Goal: Understand site structure: Understand site structure

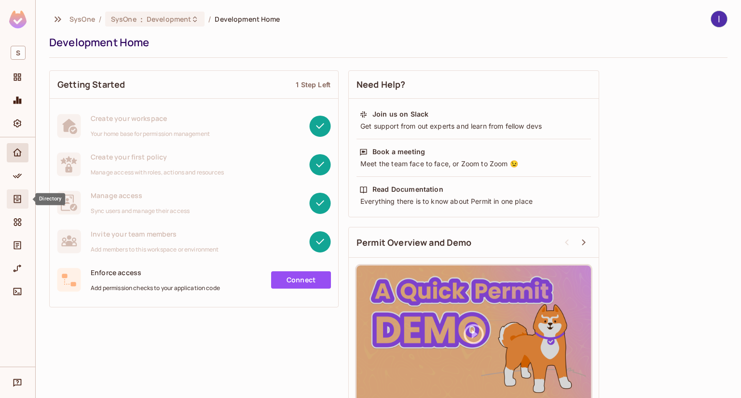
click at [14, 195] on icon "Directory" at bounding box center [17, 199] width 7 height 8
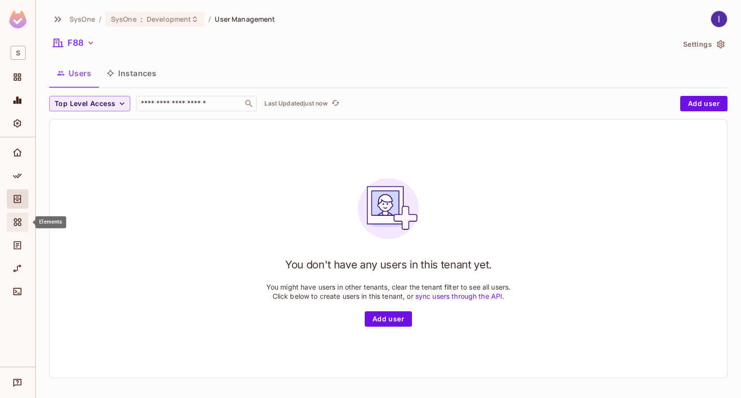
click at [17, 228] on div "Elements" at bounding box center [18, 222] width 22 height 19
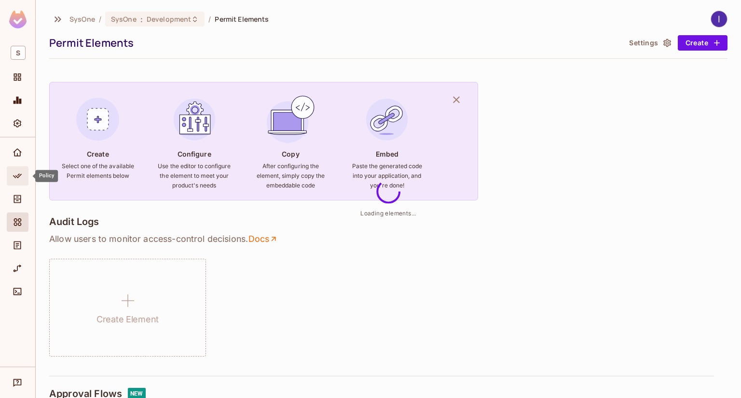
click at [11, 175] on div "Policy" at bounding box center [19, 176] width 16 height 12
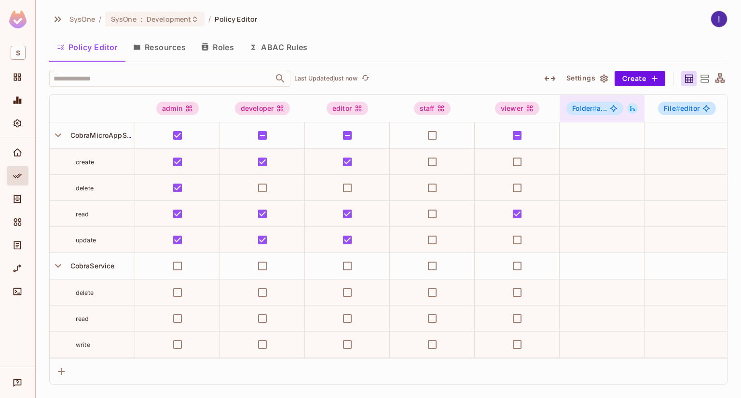
click at [631, 110] on icon at bounding box center [632, 108] width 7 height 7
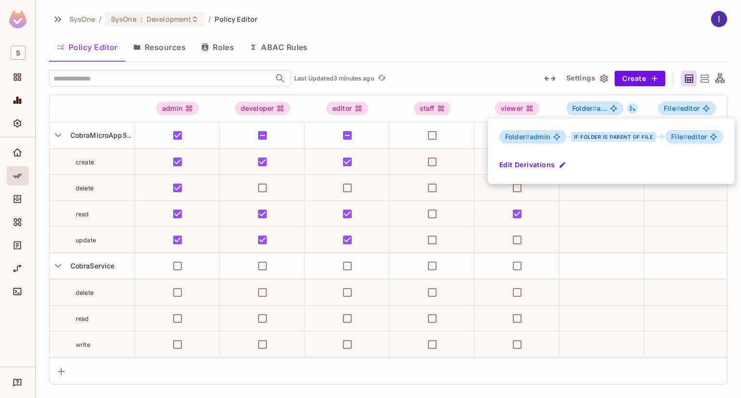
click at [480, 30] on div at bounding box center [370, 199] width 741 height 398
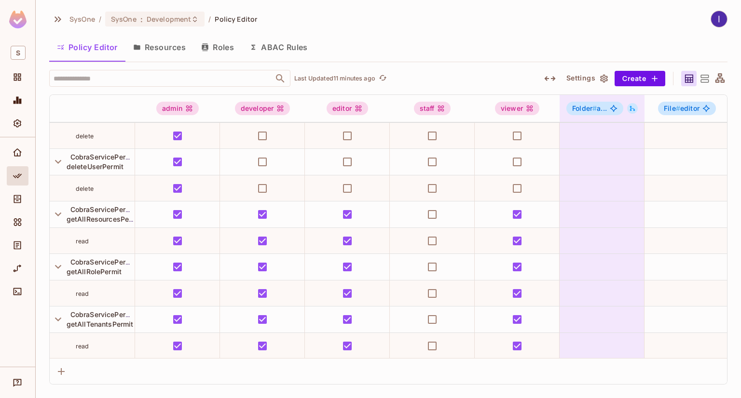
scroll to position [964, 0]
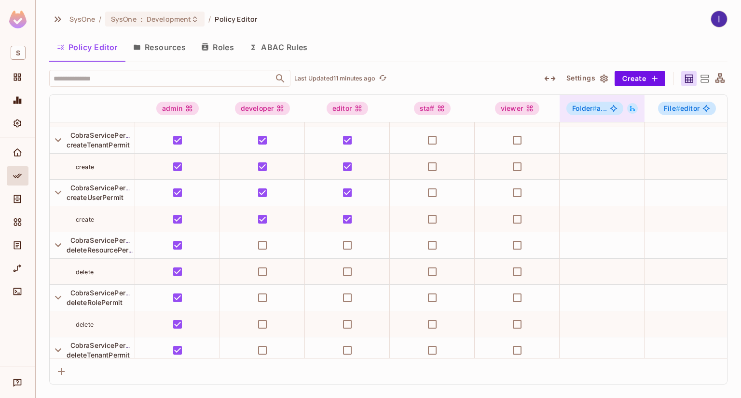
click at [637, 108] on button at bounding box center [632, 108] width 11 height 11
